Goal: Task Accomplishment & Management: Complete application form

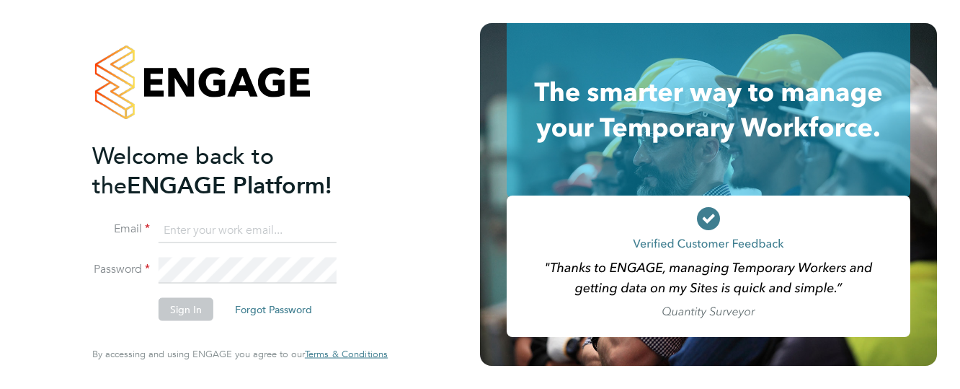
type input "olusholaoguntola@gmail.com"
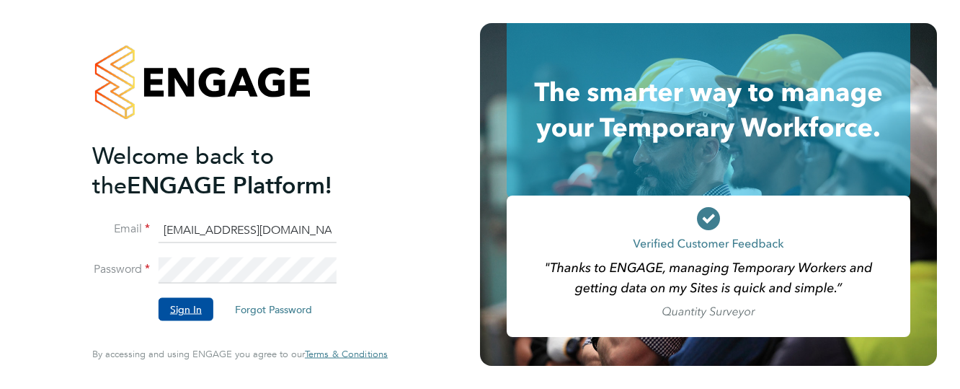
click at [184, 309] on button "Sign In" at bounding box center [186, 309] width 55 height 23
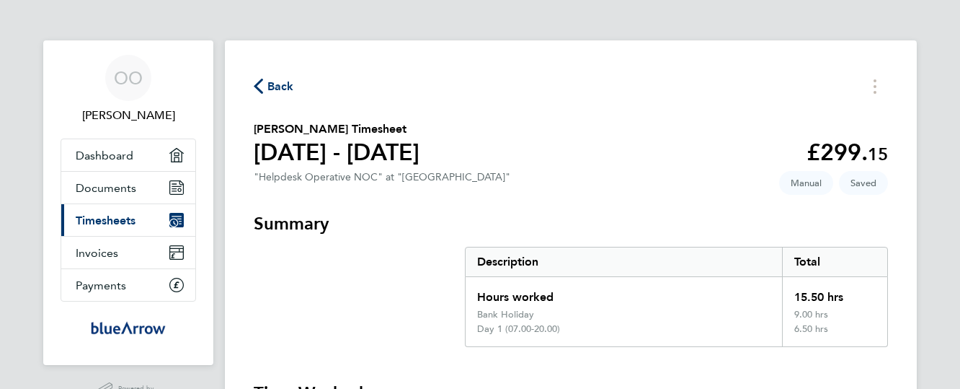
click at [107, 218] on span "Timesheets" at bounding box center [106, 220] width 60 height 14
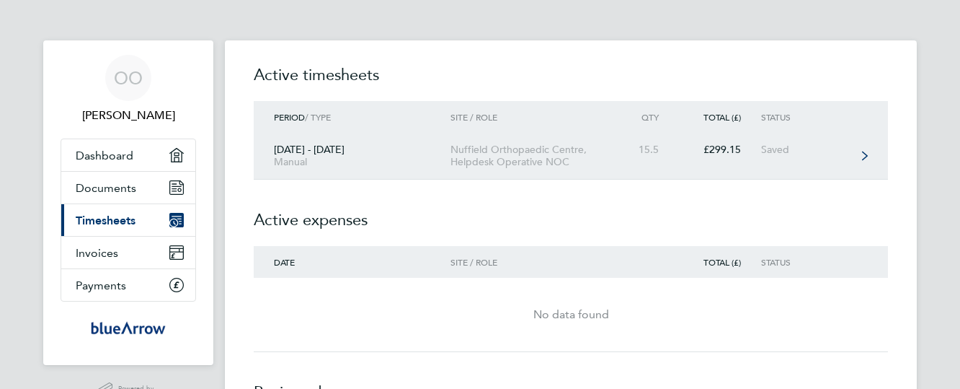
click at [593, 159] on div "Nuffield Orthopaedic Centre, Helpdesk Operative NOC" at bounding box center [533, 155] width 165 height 25
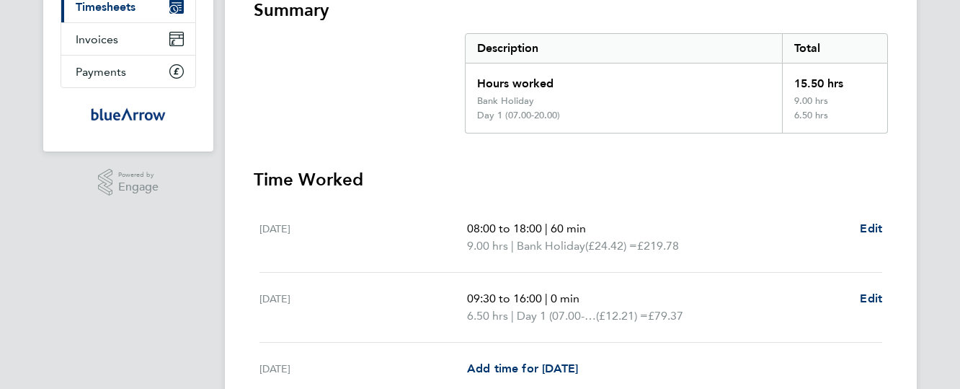
scroll to position [260, 0]
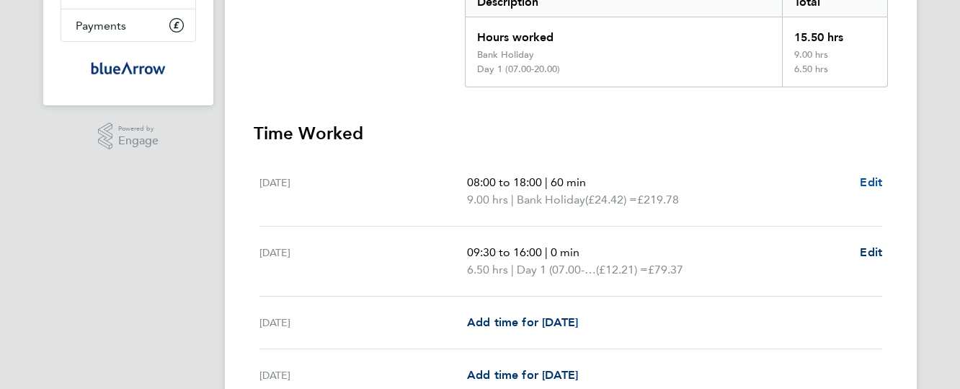
click at [871, 181] on span "Edit" at bounding box center [871, 182] width 22 height 14
select select "60"
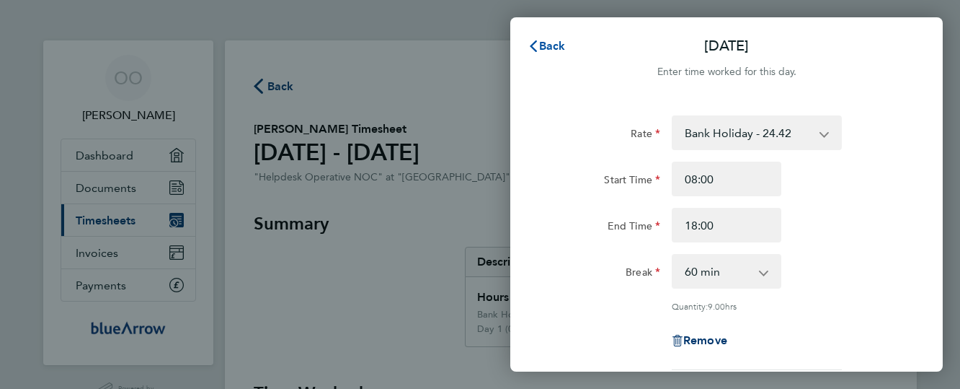
click at [535, 48] on icon "button" at bounding box center [534, 46] width 12 height 12
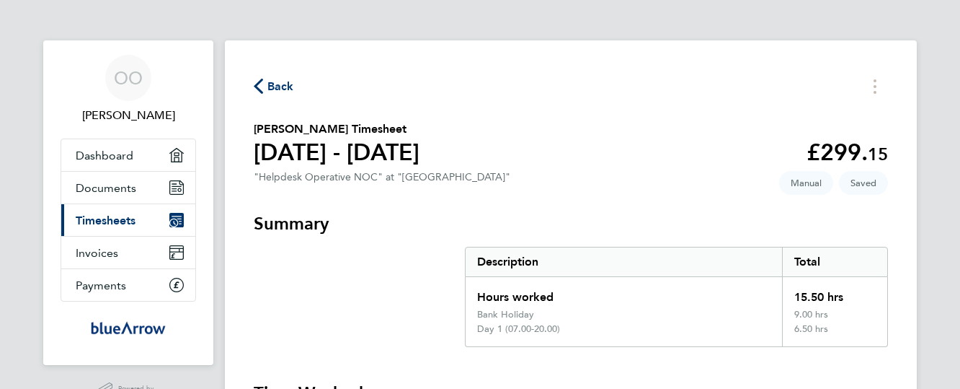
click at [576, 133] on section "[PERSON_NAME] Timesheet [DATE] - [DATE] £299. 15 "Helpdesk Operative NOC" at "[…" at bounding box center [571, 154] width 635 height 69
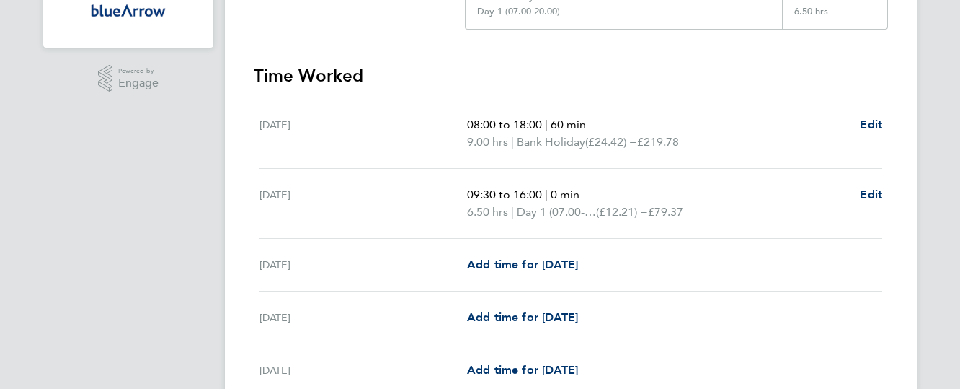
scroll to position [346, 0]
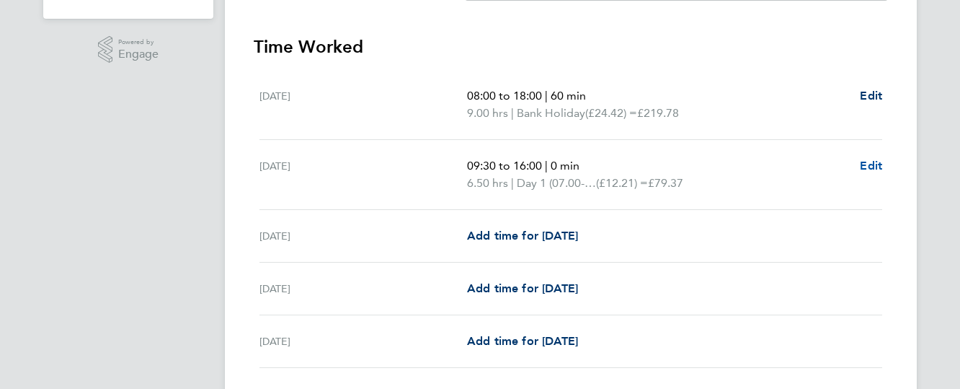
click at [873, 169] on span "Edit" at bounding box center [871, 166] width 22 height 14
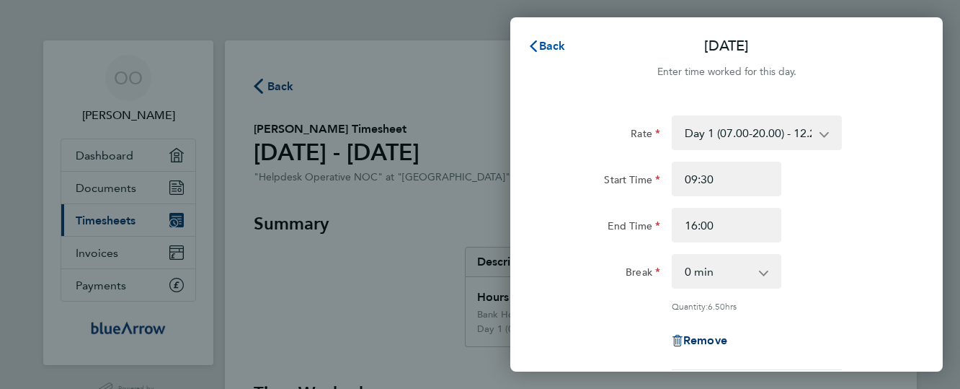
click at [539, 40] on icon "button" at bounding box center [534, 46] width 12 height 12
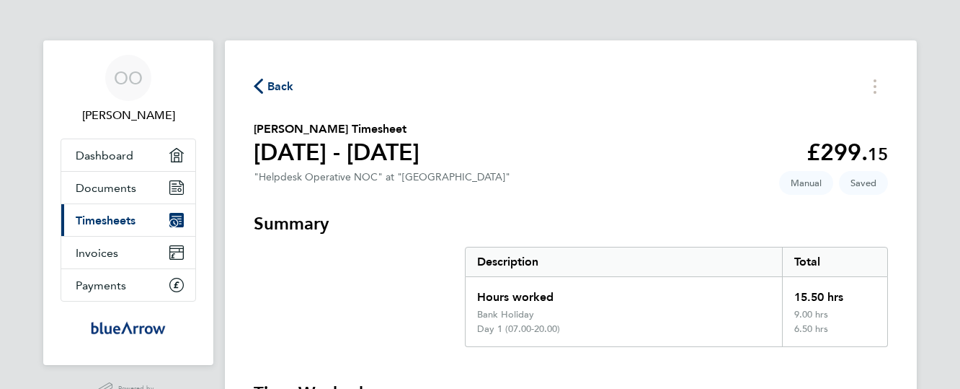
click at [624, 166] on section "[PERSON_NAME] Timesheet [DATE] - [DATE] £299. 15 "Helpdesk Operative NOC" at "[…" at bounding box center [571, 154] width 635 height 69
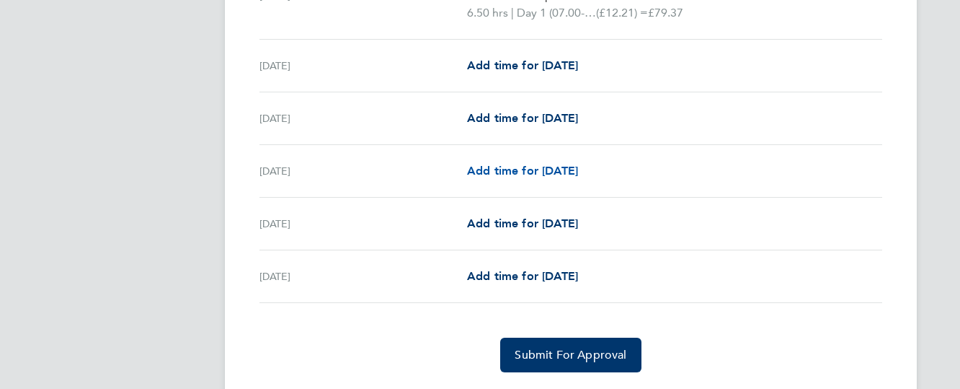
scroll to position [519, 0]
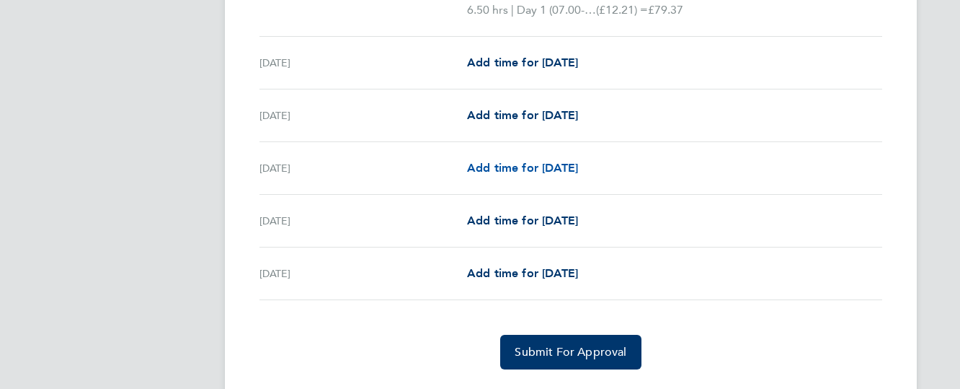
click at [542, 166] on span "Add time for [DATE]" at bounding box center [522, 168] width 111 height 14
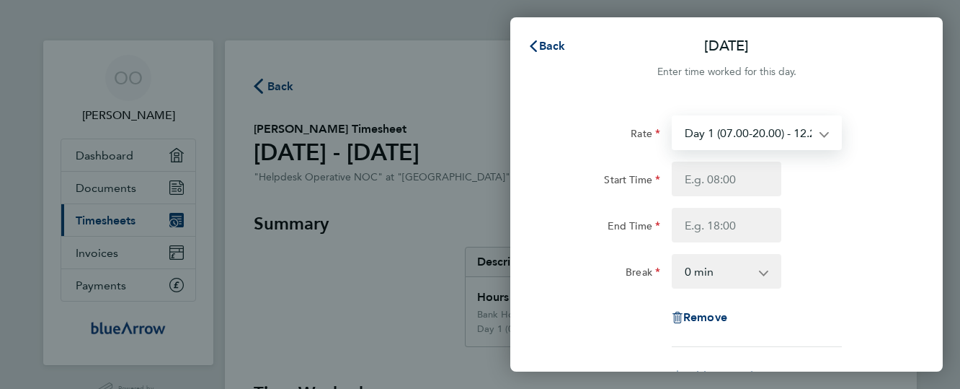
click at [804, 137] on select "Day 1 (07.00-20.00) - 12.21 Bank Holiday - 24.42 [DATE] (to Midnight) - 18.32 N…" at bounding box center [749, 133] width 150 height 32
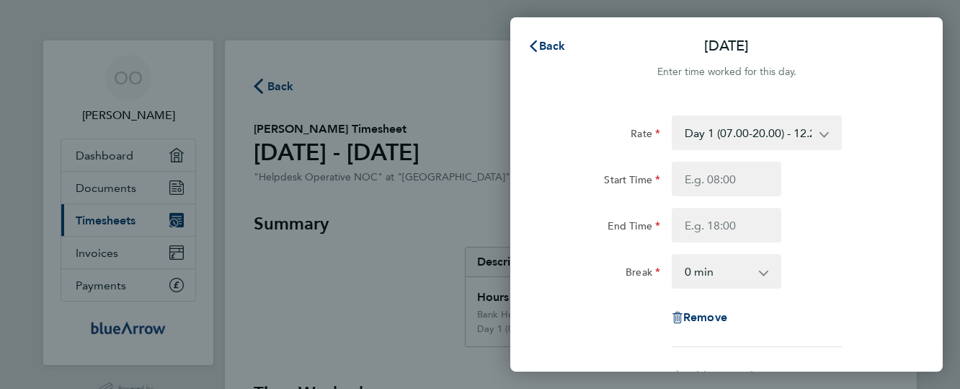
click at [869, 156] on div "Rate Day 1 (07.00-20.00) - 12.21 Bank Holiday - 24.42 [DATE] (to Midnight) - 18…" at bounding box center [727, 230] width 352 height 231
click at [762, 175] on input "Start Time" at bounding box center [727, 179] width 110 height 35
type input "09:30"
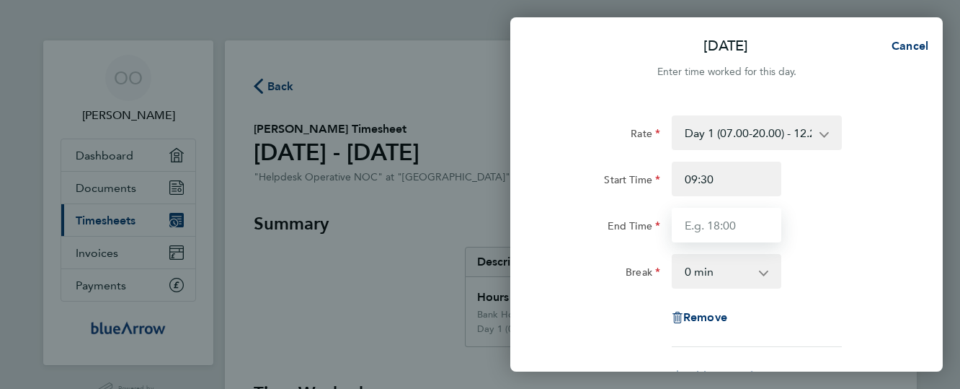
click at [721, 233] on input "End Time" at bounding box center [727, 225] width 110 height 35
type input "19:00"
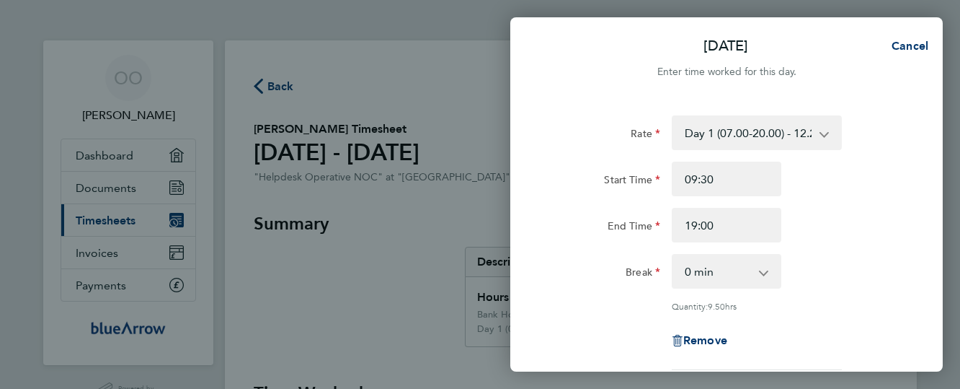
click at [873, 226] on div "End Time 19:00" at bounding box center [726, 225] width 363 height 35
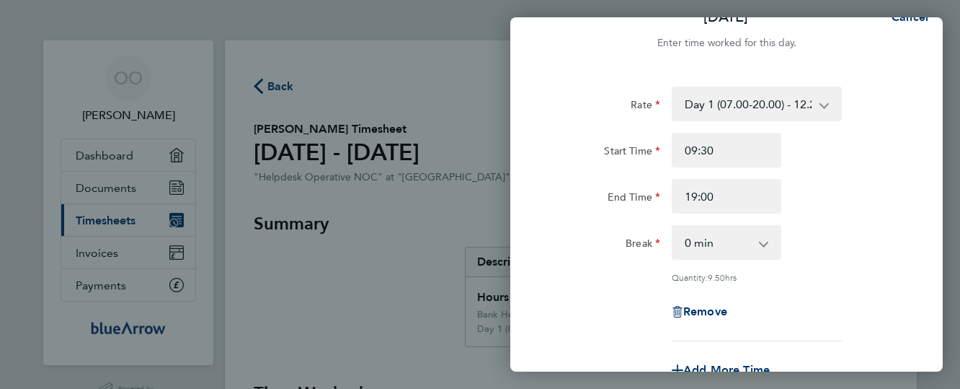
scroll to position [58, 0]
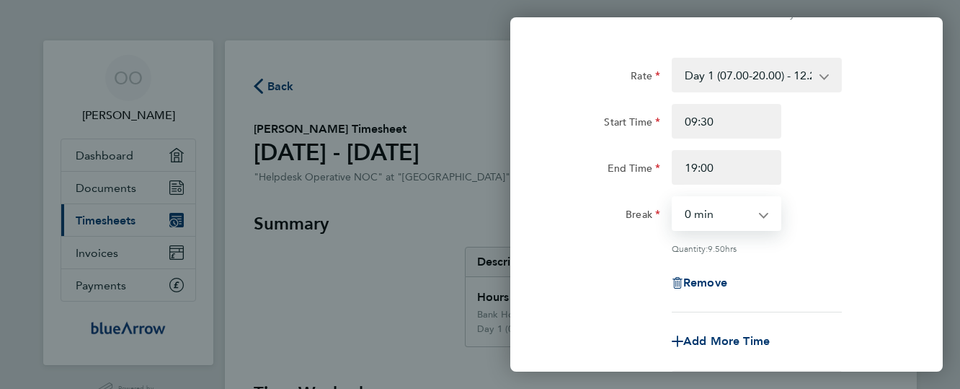
click at [758, 215] on select "0 min 15 min 30 min 45 min 60 min 75 min 90 min" at bounding box center [718, 214] width 89 height 32
select select "30"
click at [674, 198] on select "0 min 15 min 30 min 45 min 60 min 75 min 90 min" at bounding box center [718, 214] width 89 height 32
click at [849, 195] on div "Rate Day 1 (07.00-20.00) - 12.21 Bank Holiday - 24.42 [DATE] (to Midnight) - 18…" at bounding box center [727, 185] width 352 height 255
click at [863, 226] on div "Break 0 min 15 min 30 min 45 min 60 min 75 min 90 min" at bounding box center [726, 213] width 363 height 35
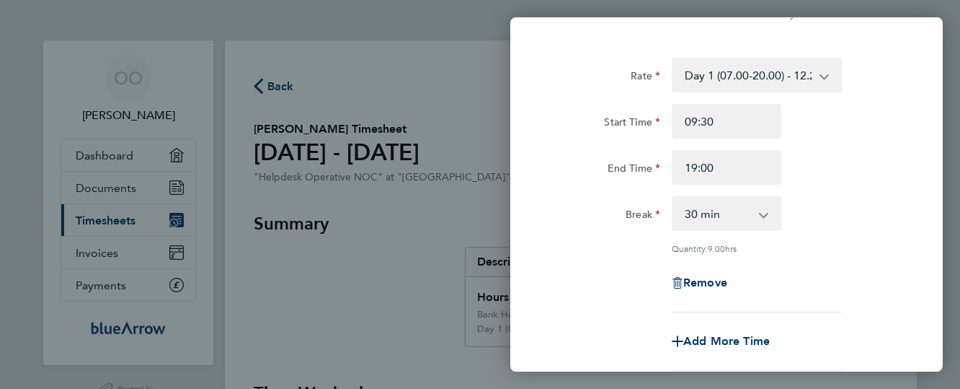
click at [867, 249] on div "Quantity: 9.00 hrs" at bounding box center [726, 248] width 363 height 12
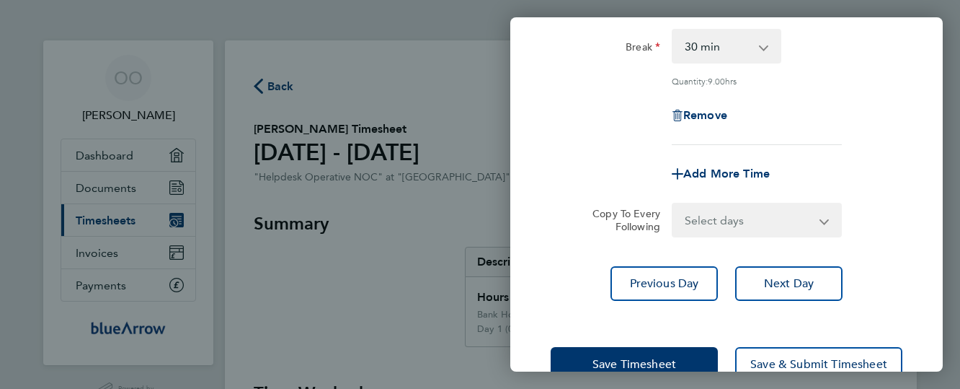
scroll to position [260, 0]
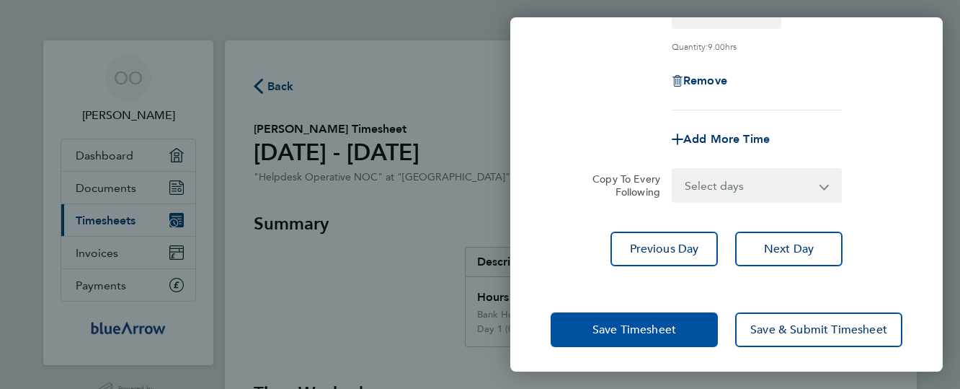
click at [668, 319] on button "Save Timesheet" at bounding box center [634, 329] width 167 height 35
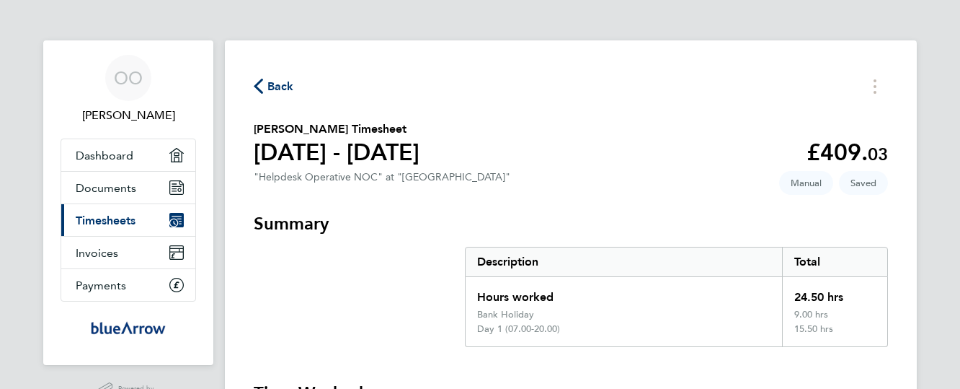
click at [648, 175] on section "[PERSON_NAME] Timesheet [DATE] - [DATE] £409. 03 "Helpdesk Operative NOC" at "N…" at bounding box center [571, 154] width 635 height 69
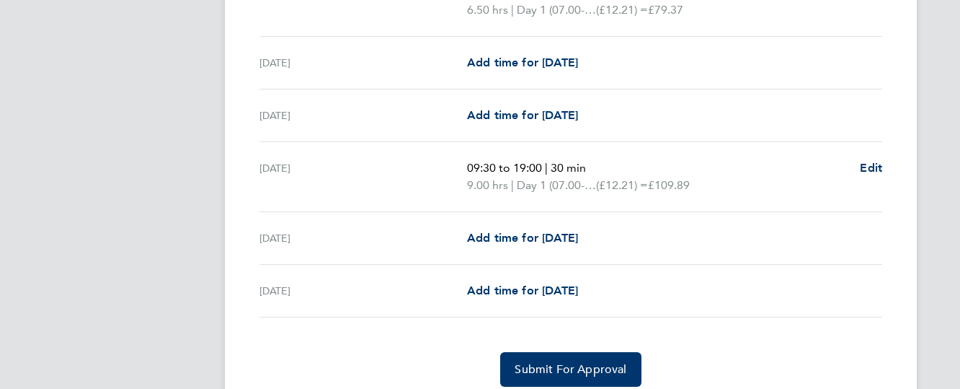
scroll to position [548, 0]
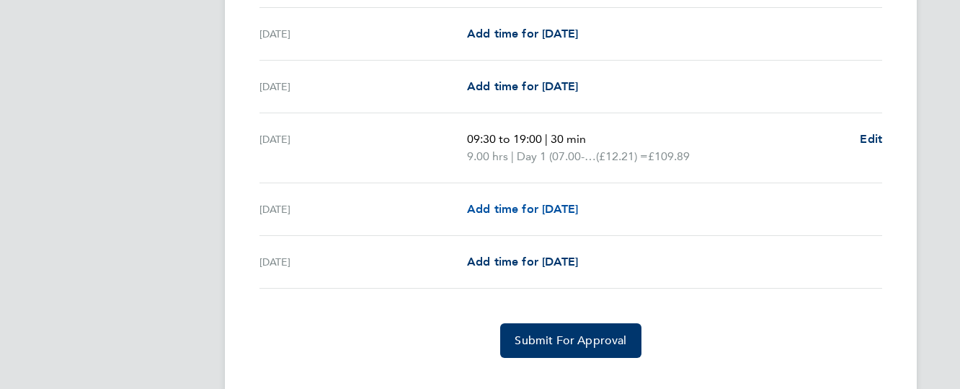
click at [570, 211] on span "Add time for [DATE]" at bounding box center [522, 209] width 111 height 14
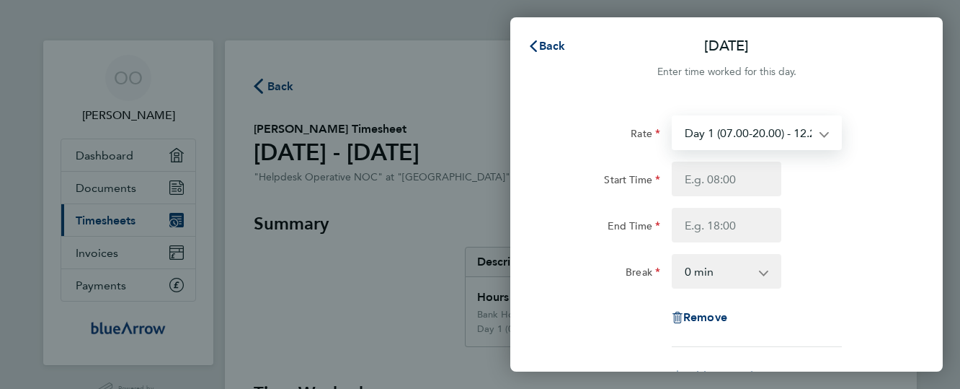
click at [740, 133] on select "Day 1 (07.00-20.00) - 12.21 Bank Holiday - 24.42 [DATE] (to Midnight) - 18.32 N…" at bounding box center [749, 133] width 150 height 32
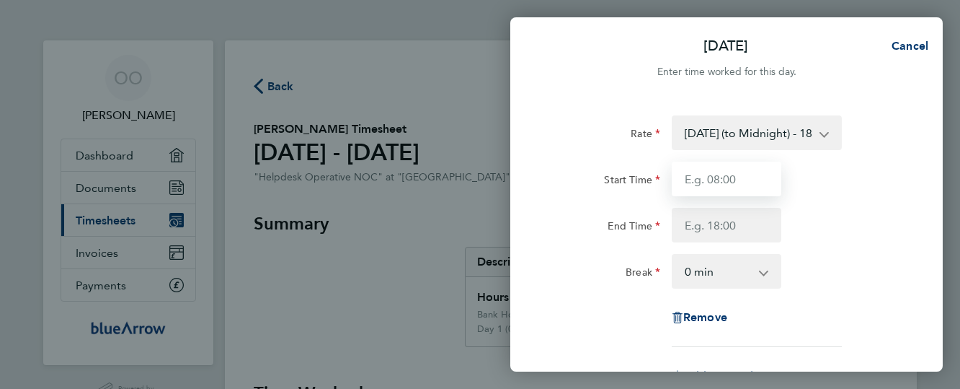
click at [714, 182] on input "Start Time" at bounding box center [727, 179] width 110 height 35
type input "08:00"
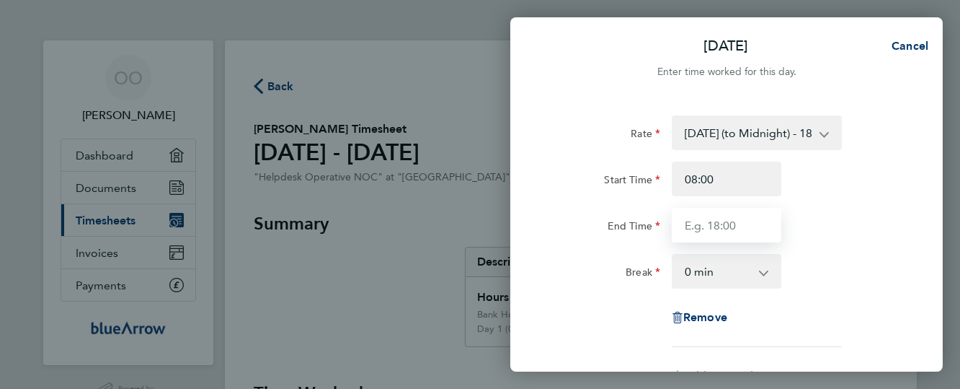
click at [728, 225] on input "End Time" at bounding box center [727, 225] width 110 height 35
type input "18:00"
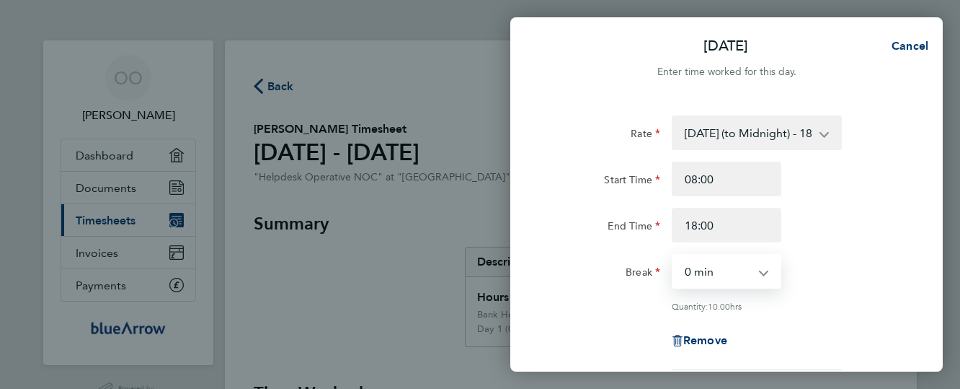
click at [752, 275] on select "0 min 15 min 30 min 45 min 60 min 75 min 90 min" at bounding box center [718, 271] width 89 height 32
select select "30"
click at [674, 255] on select "0 min 15 min 30 min 45 min 60 min 75 min 90 min" at bounding box center [718, 271] width 89 height 32
click at [862, 252] on div "Rate [DATE] (to Midnight) - 18.32 Bank Holiday - 24.42 Nights (22:00 0 07:00) -…" at bounding box center [727, 242] width 352 height 255
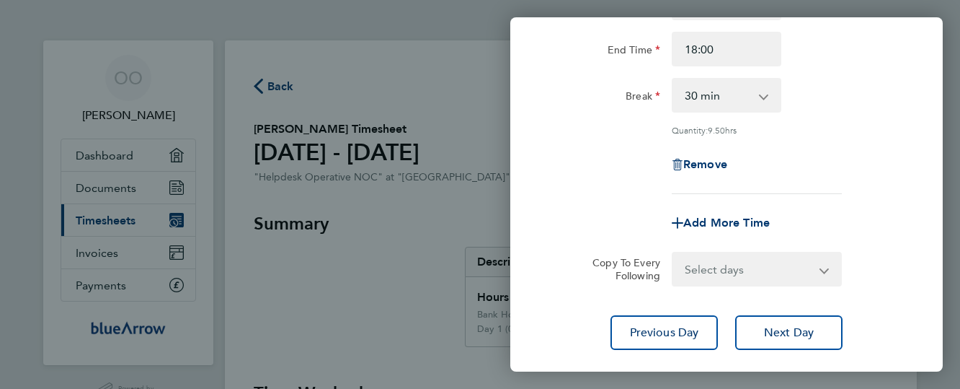
scroll to position [202, 0]
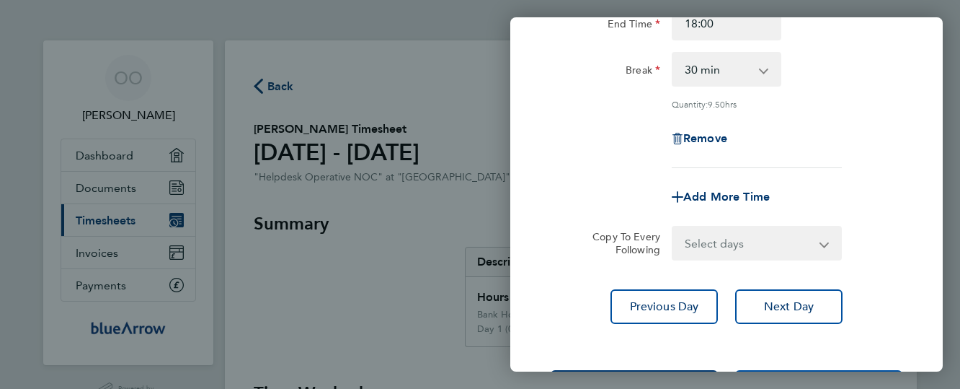
click at [748, 342] on div "Save Timesheet Save & Submit Timesheet" at bounding box center [727, 387] width 433 height 92
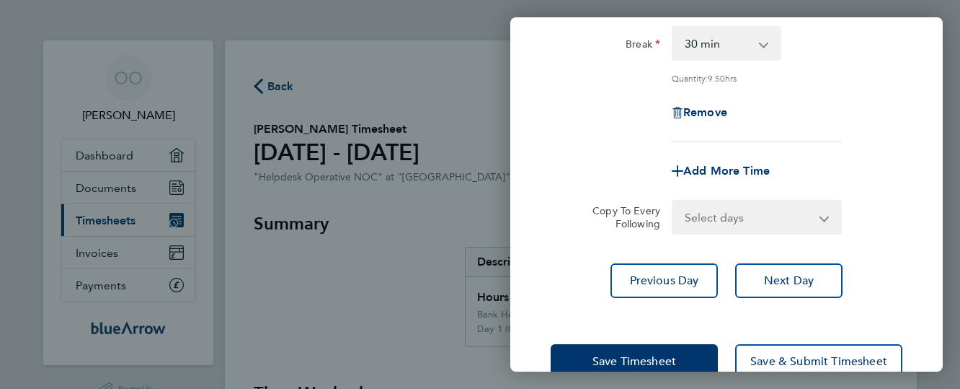
scroll to position [231, 0]
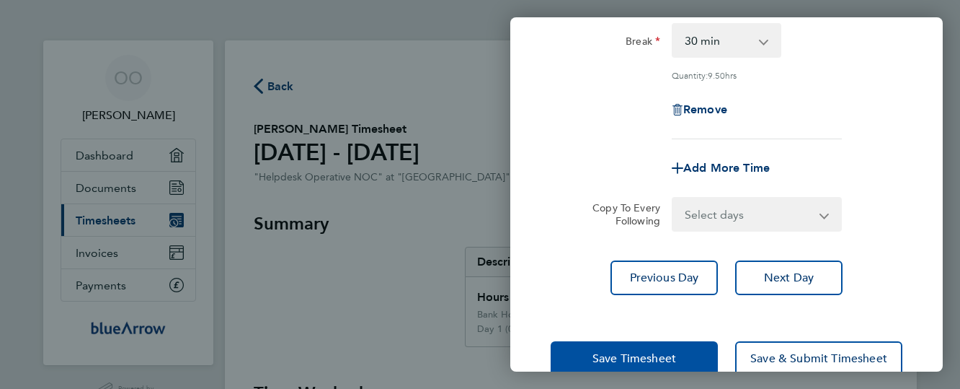
click at [671, 353] on span "Save Timesheet" at bounding box center [635, 358] width 84 height 14
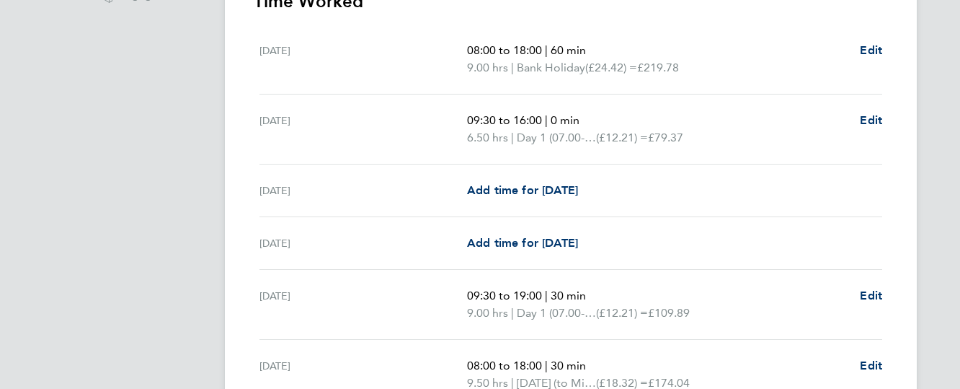
scroll to position [404, 0]
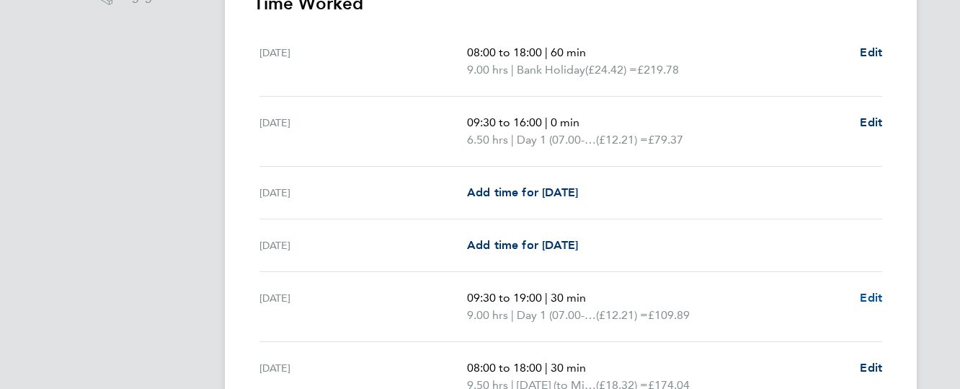
click at [877, 299] on span "Edit" at bounding box center [871, 298] width 22 height 14
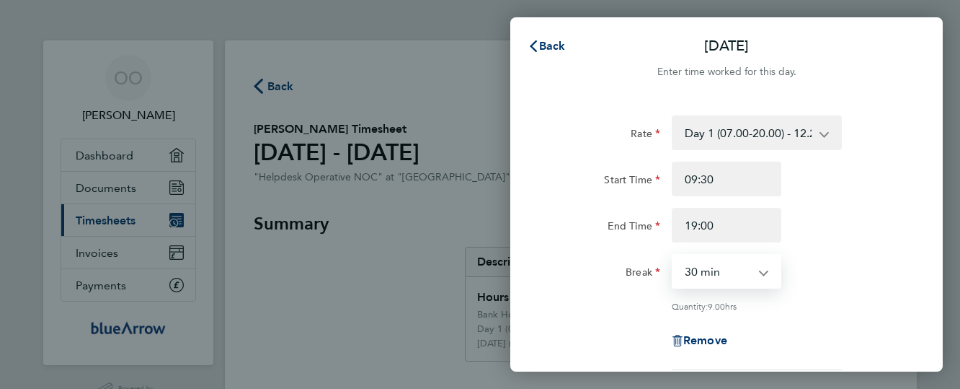
click at [750, 275] on select "0 min 15 min 30 min 45 min 60 min 75 min 90 min" at bounding box center [718, 271] width 89 height 32
select select "60"
click at [674, 255] on select "0 min 15 min 30 min 45 min 60 min 75 min 90 min" at bounding box center [718, 271] width 89 height 32
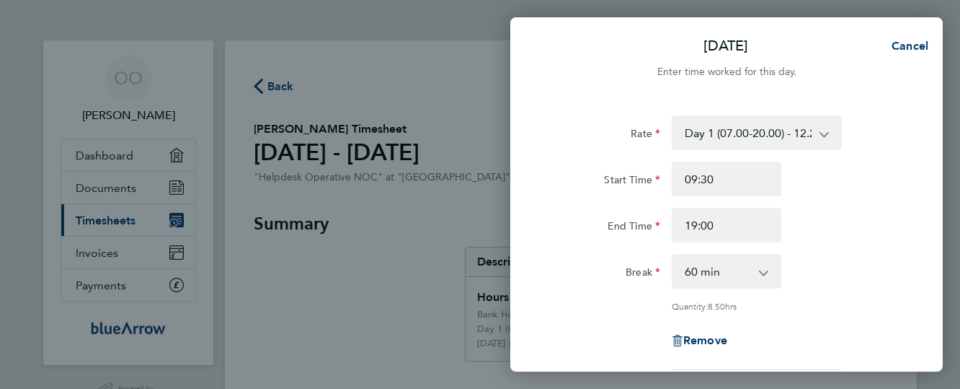
click at [831, 251] on div "Rate Day 1 (07.00-20.00) - 12.21 Bank Holiday - 24.42 [DATE] (to Midnight) - 18…" at bounding box center [727, 242] width 352 height 255
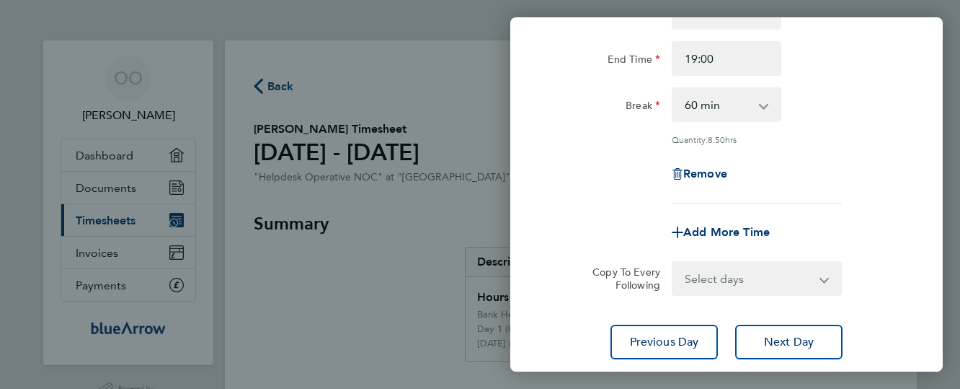
scroll to position [173, 0]
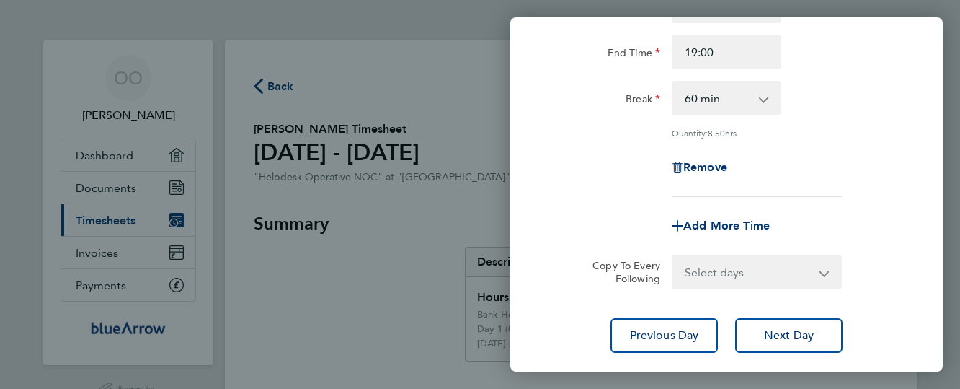
click at [925, 226] on div "Rate Day 1 (07.00-20.00) - 12.21 Bank Holiday - 24.42 [DATE] (to Midnight) - 18…" at bounding box center [727, 147] width 433 height 445
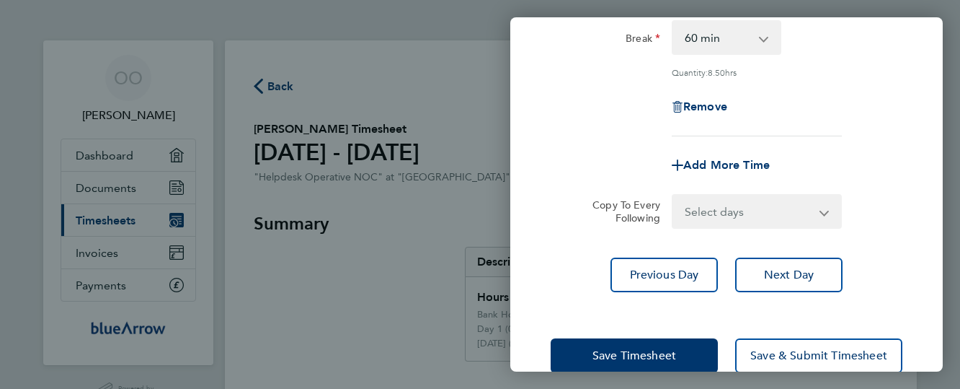
scroll to position [262, 0]
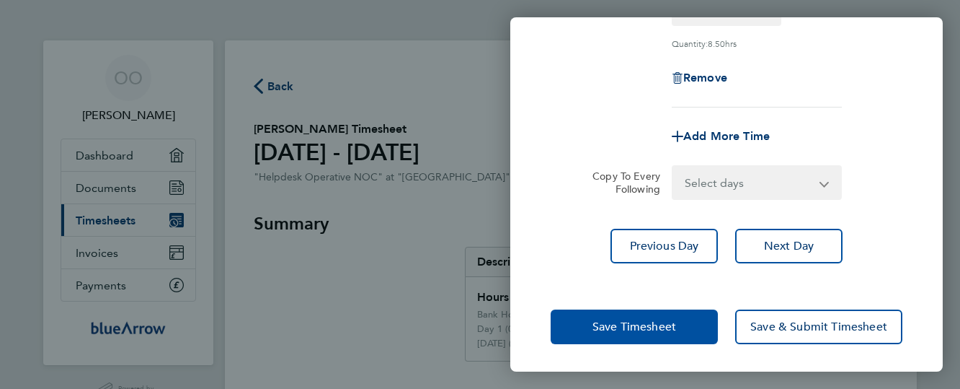
click at [676, 323] on span "Save Timesheet" at bounding box center [635, 326] width 84 height 14
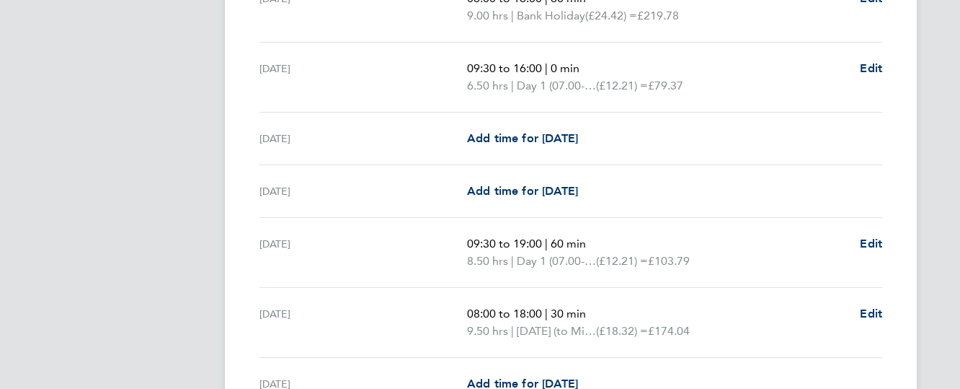
scroll to position [462, 0]
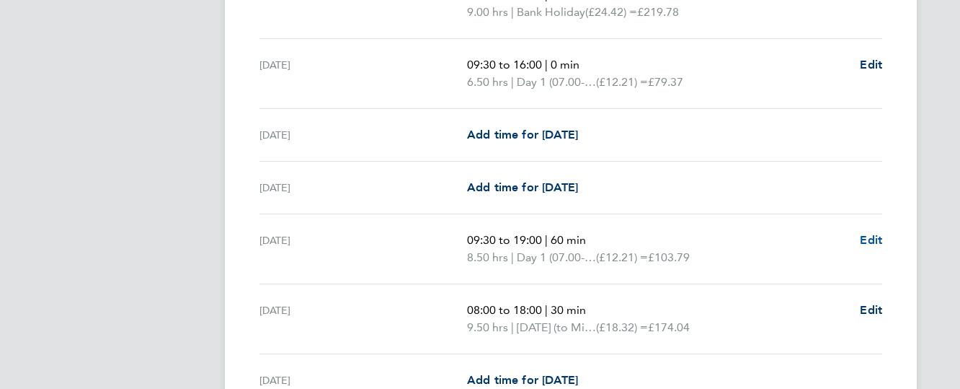
click at [870, 239] on span "Edit" at bounding box center [871, 240] width 22 height 14
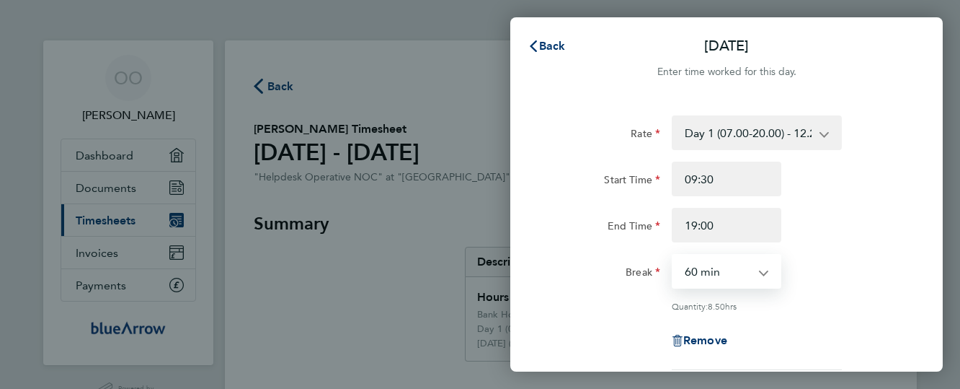
click at [752, 271] on select "0 min 15 min 30 min 45 min 60 min 75 min 90 min" at bounding box center [718, 271] width 89 height 32
select select "30"
click at [674, 255] on select "0 min 15 min 30 min 45 min 60 min 75 min 90 min" at bounding box center [718, 271] width 89 height 32
click at [857, 222] on div "End Time 19:00" at bounding box center [726, 225] width 363 height 35
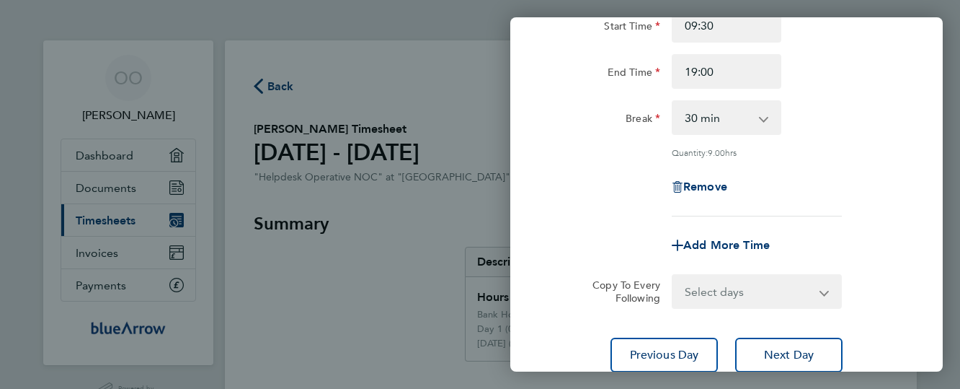
scroll to position [202, 0]
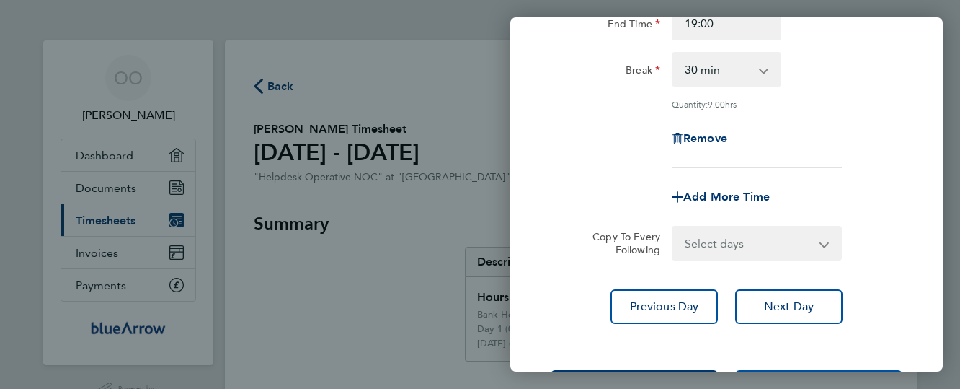
click at [700, 347] on div "Save Timesheet Save & Submit Timesheet" at bounding box center [727, 387] width 433 height 92
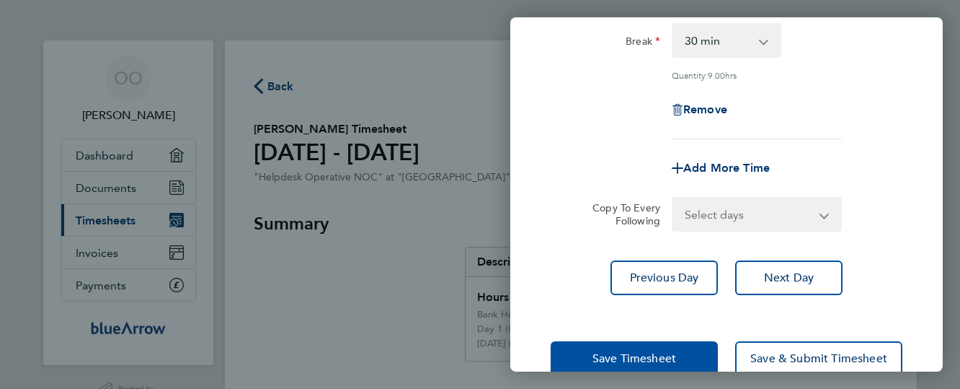
click at [699, 347] on button "Save Timesheet" at bounding box center [634, 358] width 167 height 35
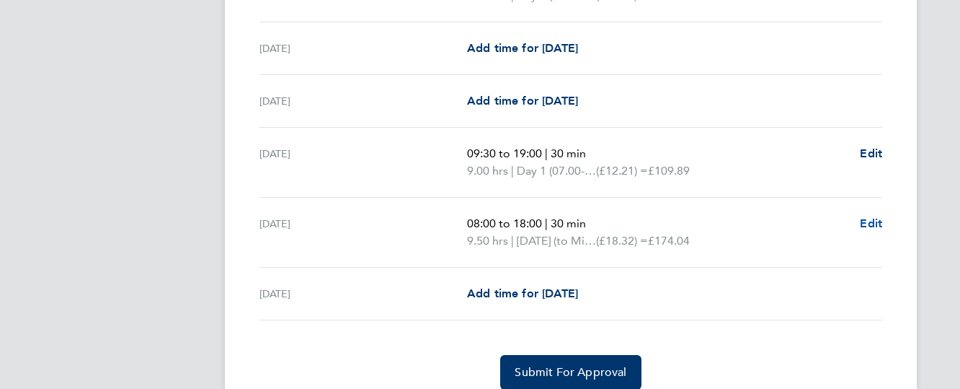
scroll to position [577, 0]
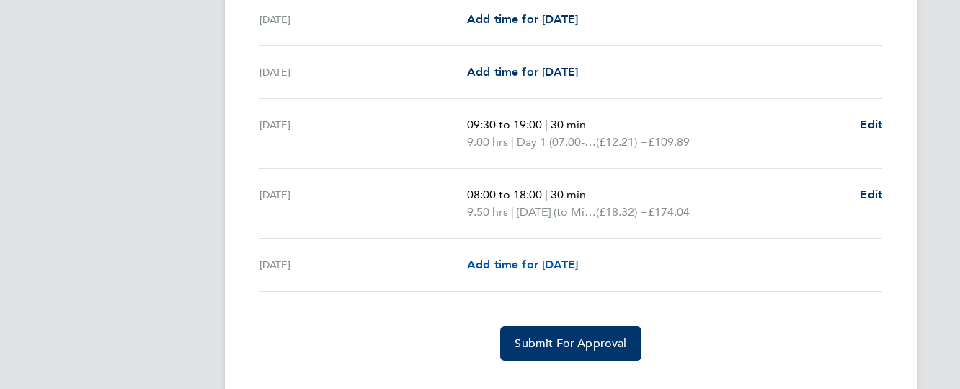
click at [553, 262] on span "Add time for [DATE]" at bounding box center [522, 264] width 111 height 14
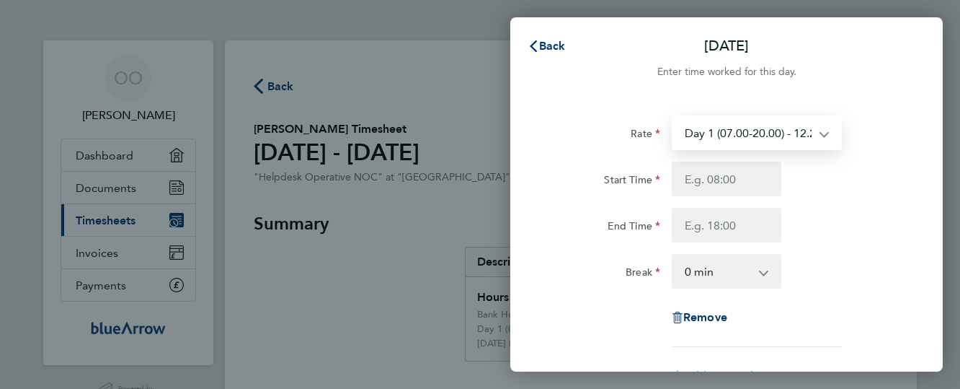
click at [718, 145] on select "Day 1 (07.00-20.00) - 12.21 Bank Holiday - 24.42 [DATE] (to Midnight) - 18.32 N…" at bounding box center [749, 133] width 150 height 32
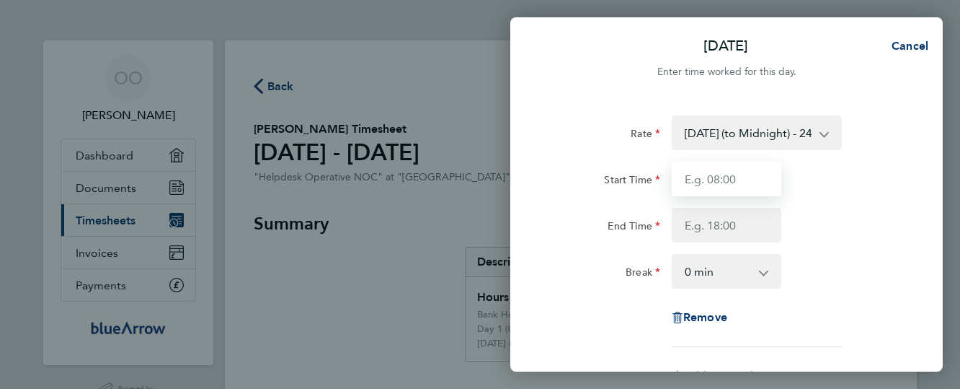
click at [712, 179] on input "Start Time" at bounding box center [727, 179] width 110 height 35
type input "08:00"
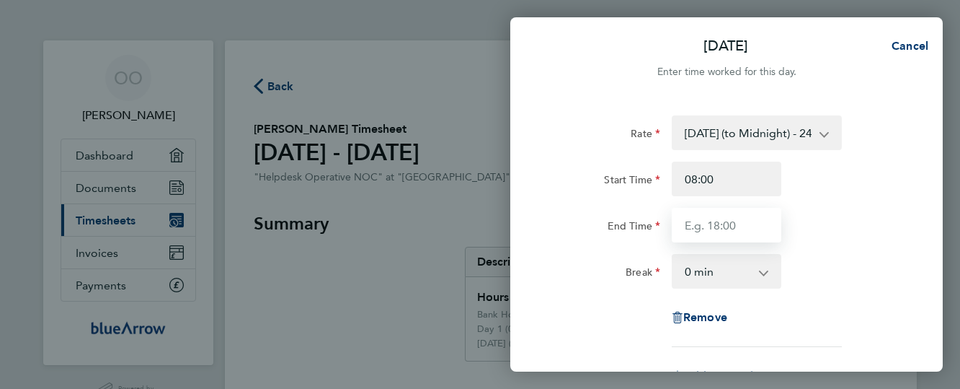
click at [706, 215] on input "End Time" at bounding box center [727, 225] width 110 height 35
type input "18:00"
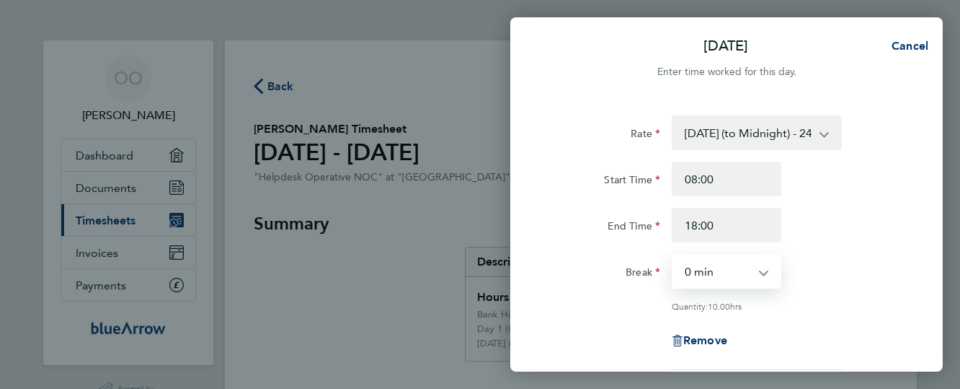
click at [753, 273] on select "0 min 15 min 30 min 45 min 60 min 75 min 90 min" at bounding box center [718, 271] width 89 height 32
select select "60"
click at [674, 255] on select "0 min 15 min 30 min 45 min 60 min 75 min 90 min" at bounding box center [718, 271] width 89 height 32
click at [865, 234] on div "End Time 18:00" at bounding box center [726, 225] width 363 height 35
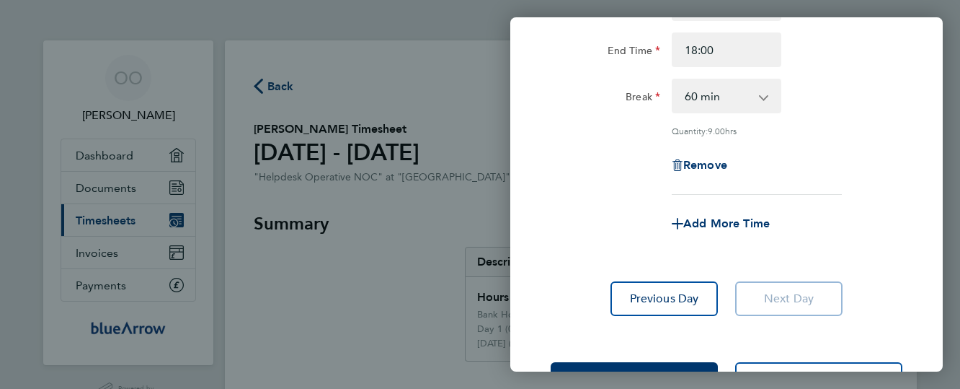
scroll to position [228, 0]
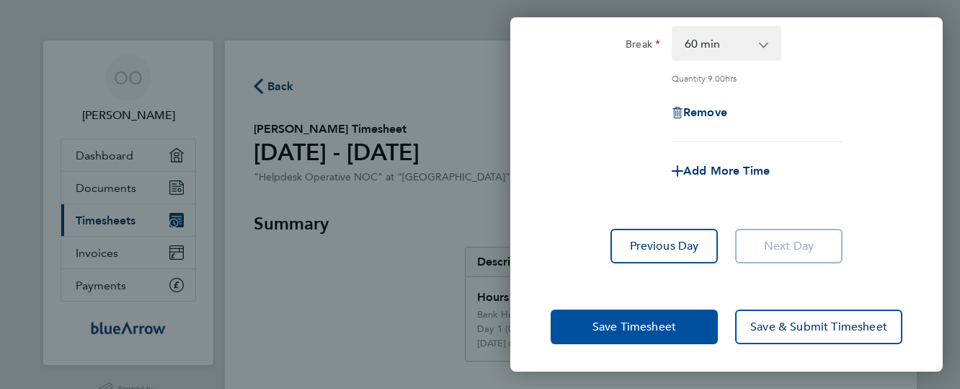
click at [668, 319] on span "Save Timesheet" at bounding box center [635, 326] width 84 height 14
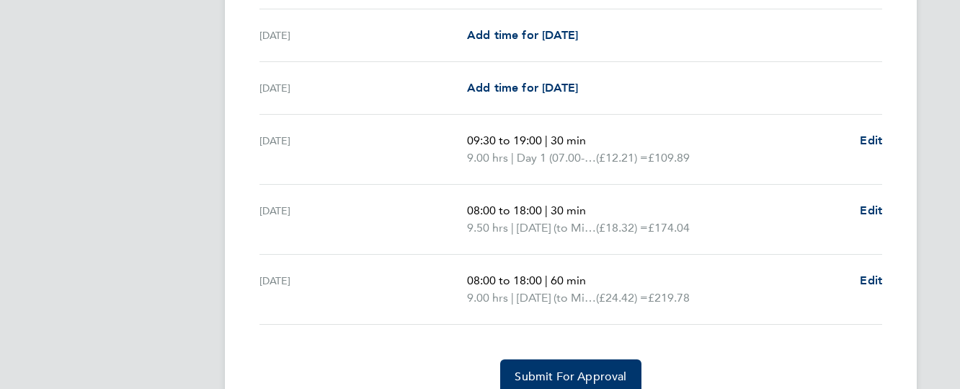
scroll to position [577, 0]
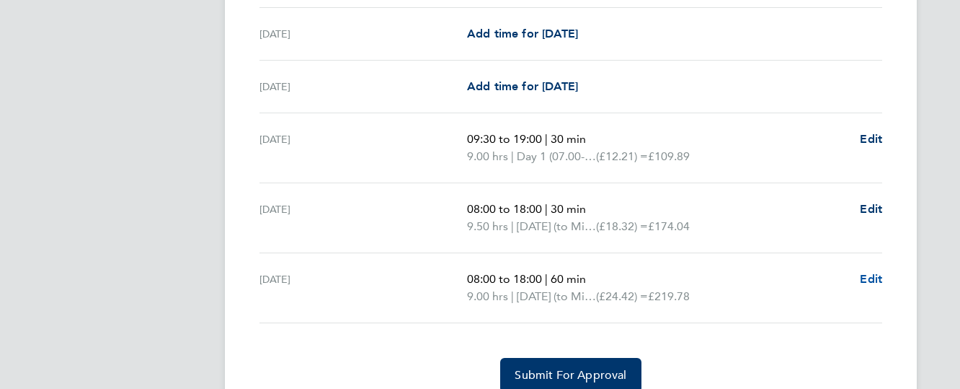
click at [874, 281] on span "Edit" at bounding box center [871, 279] width 22 height 14
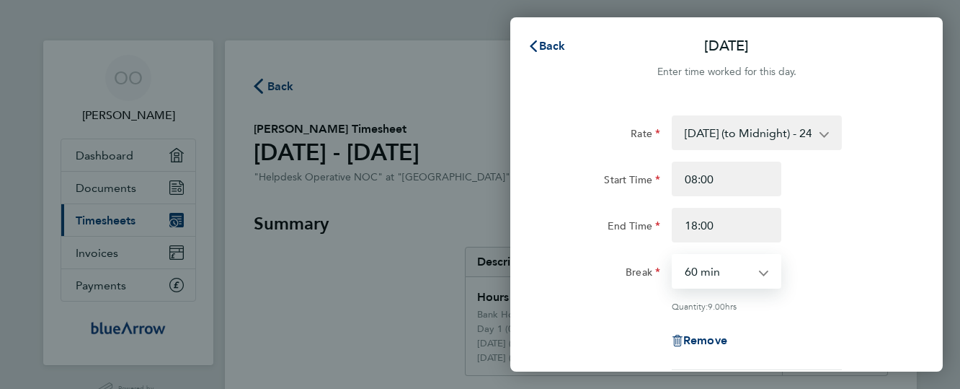
click at [730, 270] on select "0 min 15 min 30 min 45 min 60 min 75 min 90 min" at bounding box center [718, 271] width 89 height 32
select select "30"
click at [674, 255] on select "0 min 15 min 30 min 45 min 60 min 75 min 90 min" at bounding box center [718, 271] width 89 height 32
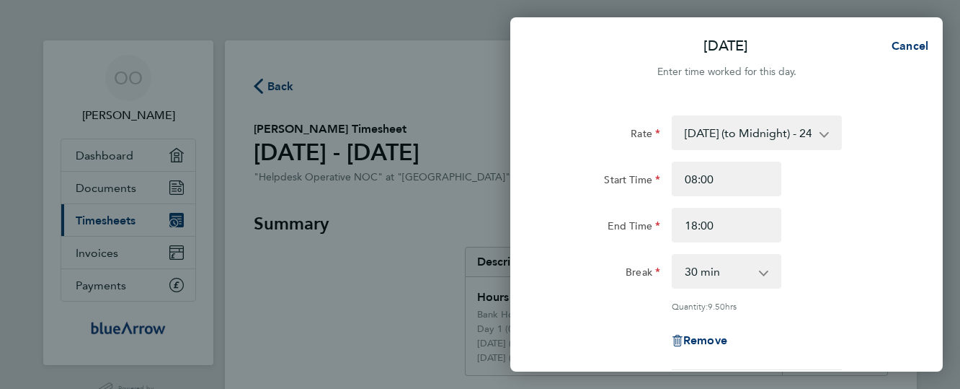
click at [873, 275] on div "Break 0 min 15 min 30 min 45 min 60 min 75 min 90 min" at bounding box center [726, 271] width 363 height 35
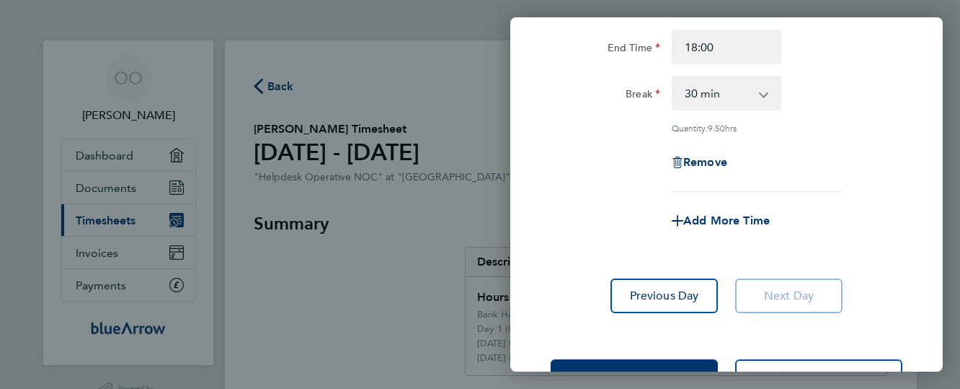
scroll to position [202, 0]
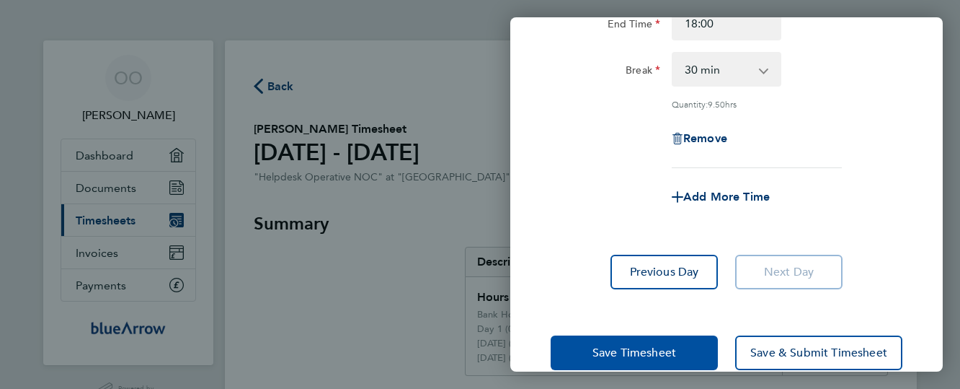
click at [671, 343] on button "Save Timesheet" at bounding box center [634, 352] width 167 height 35
